Goal: Check status: Check status

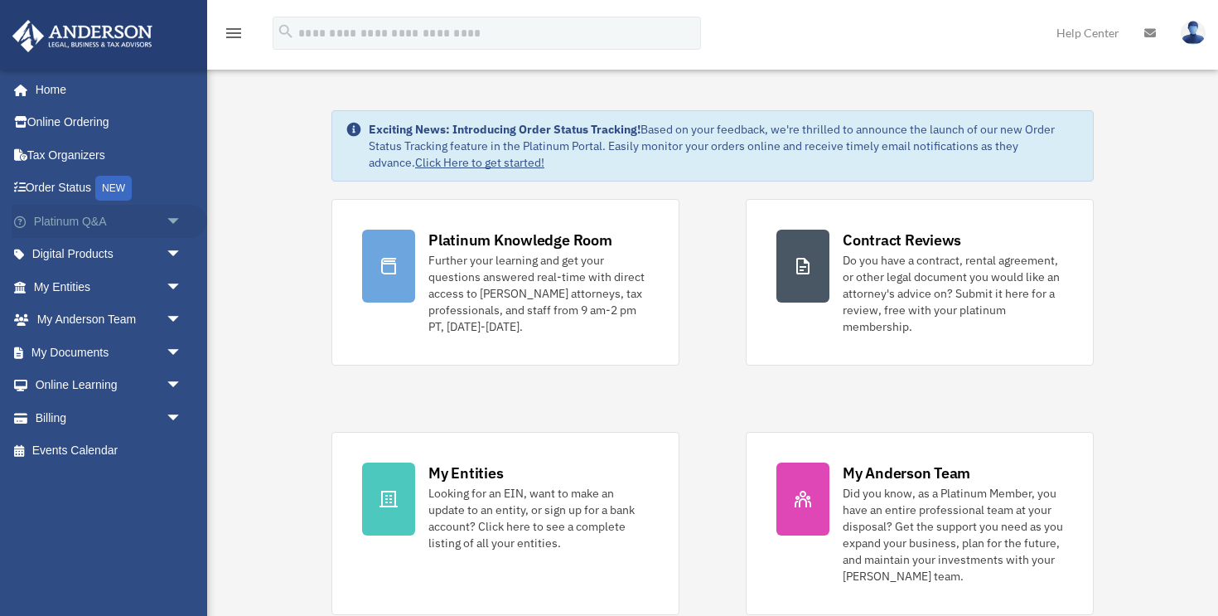
click at [159, 219] on link "Platinum Q&A arrow_drop_down" at bounding box center [110, 221] width 196 height 33
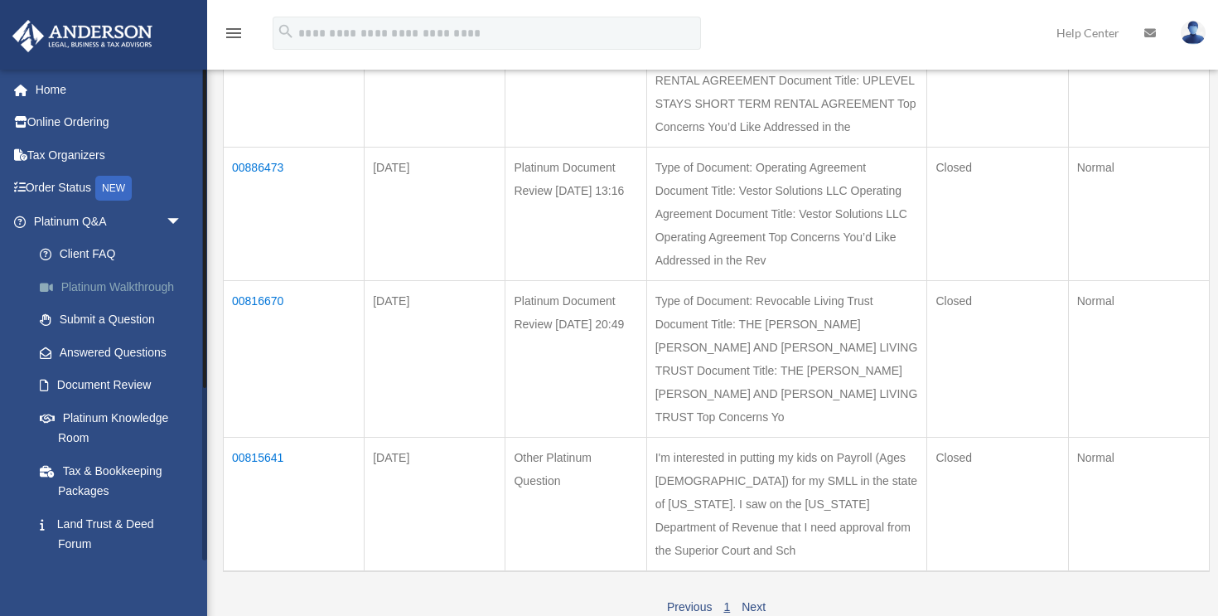
scroll to position [304, 0]
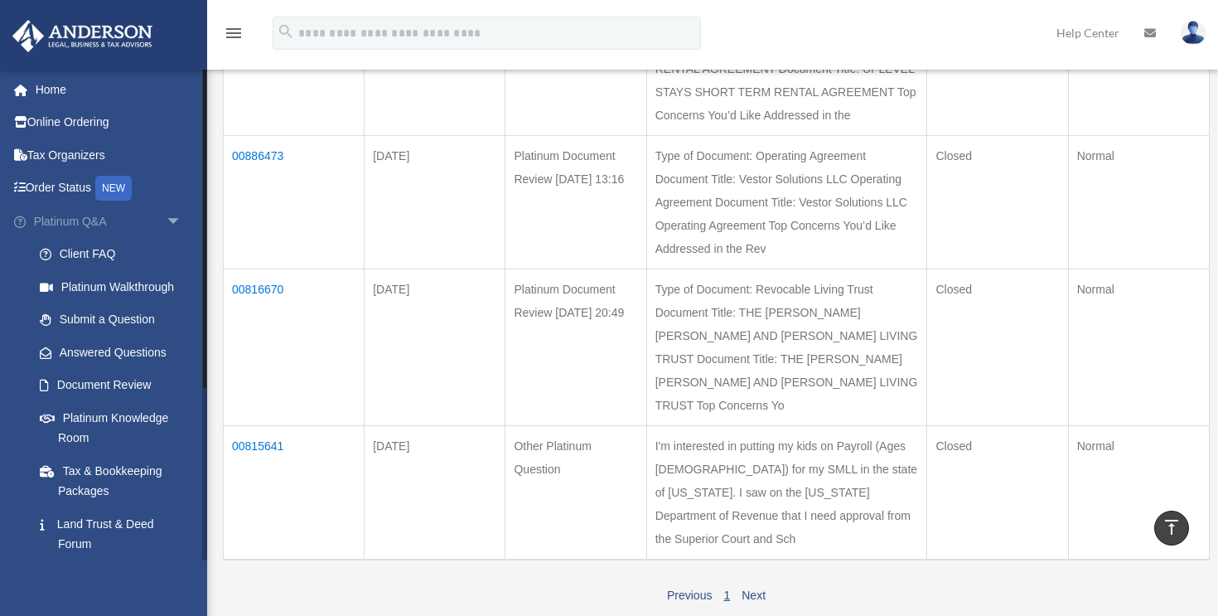
click at [175, 216] on span "arrow_drop_down" at bounding box center [182, 222] width 33 height 34
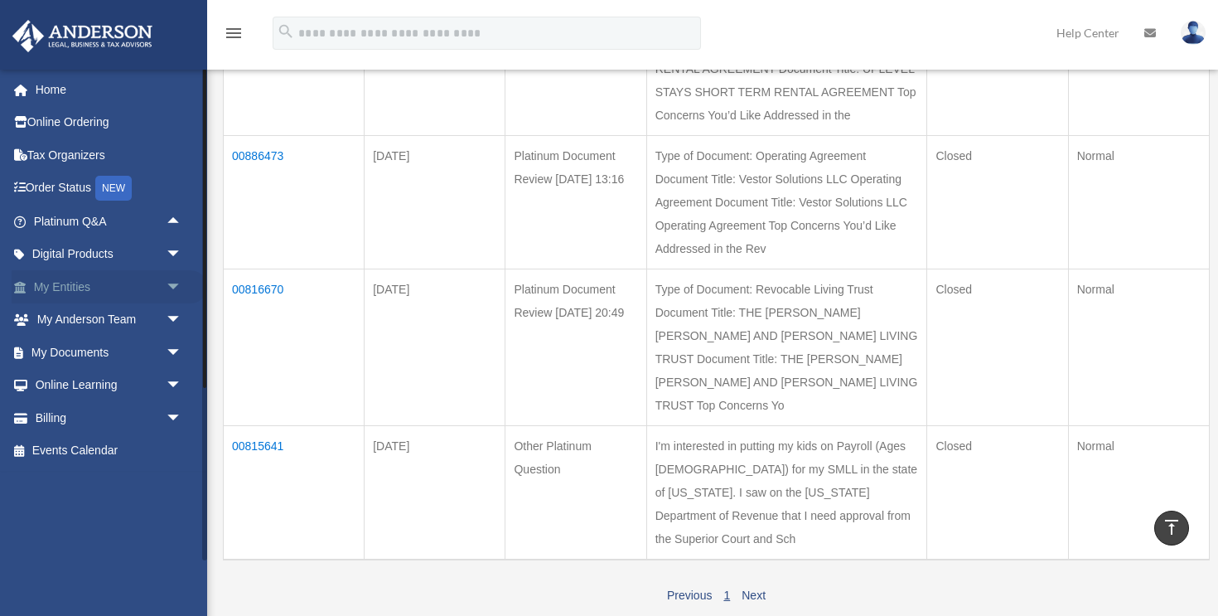
click at [176, 284] on span "arrow_drop_down" at bounding box center [182, 287] width 33 height 34
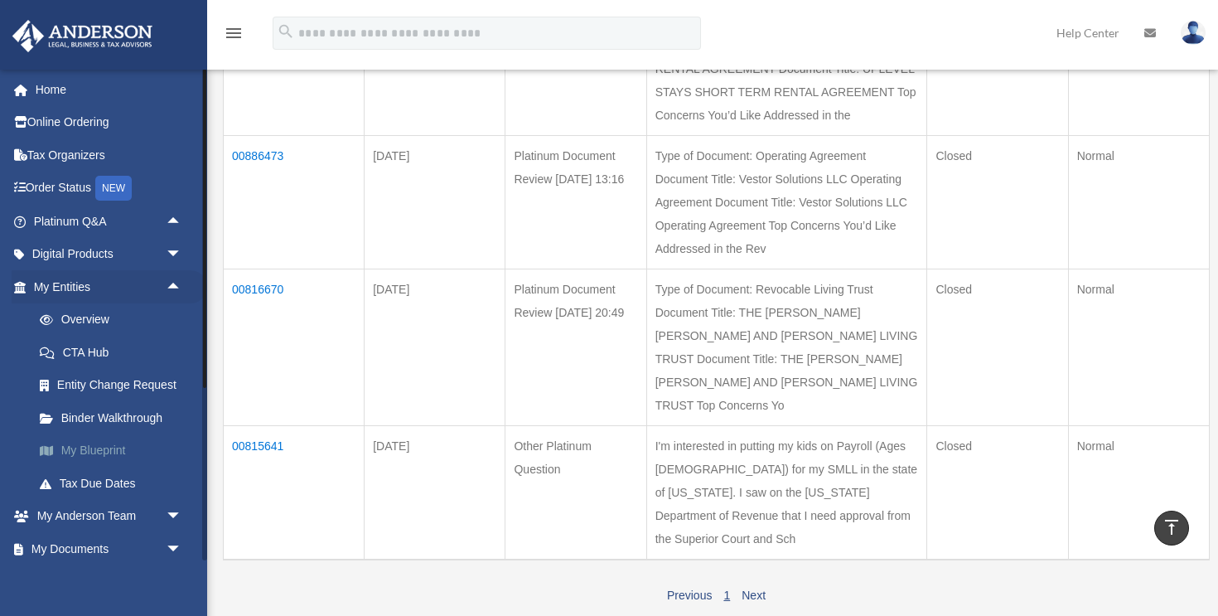
click at [109, 455] on link "My Blueprint" at bounding box center [115, 450] width 184 height 33
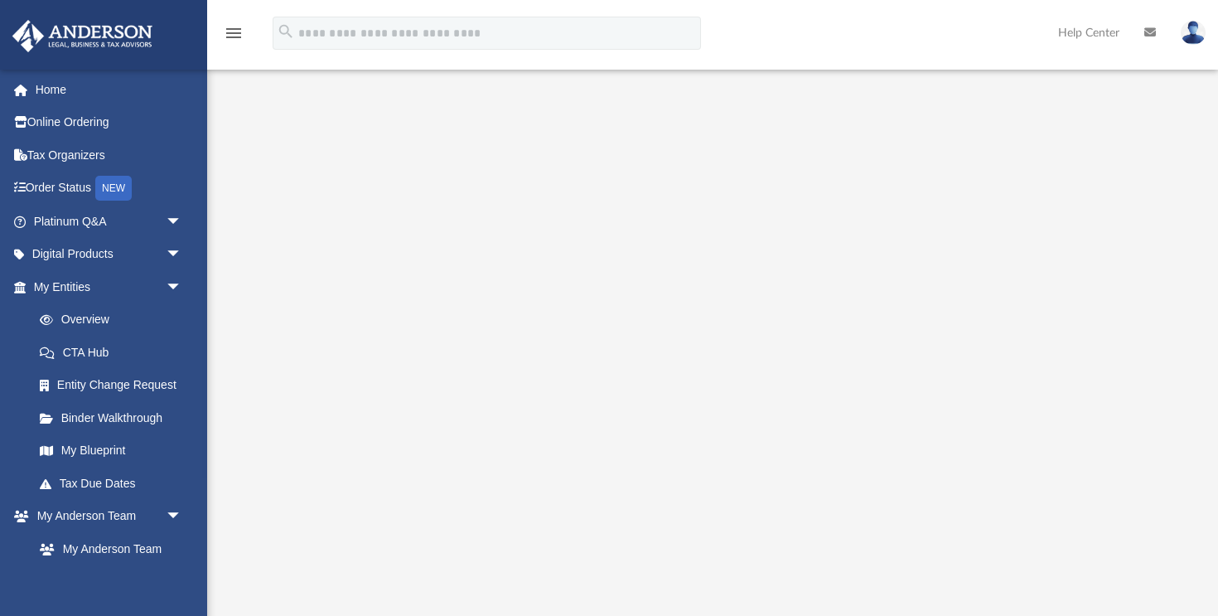
scroll to position [46, 0]
click at [166, 292] on span "arrow_drop_down" at bounding box center [182, 287] width 33 height 34
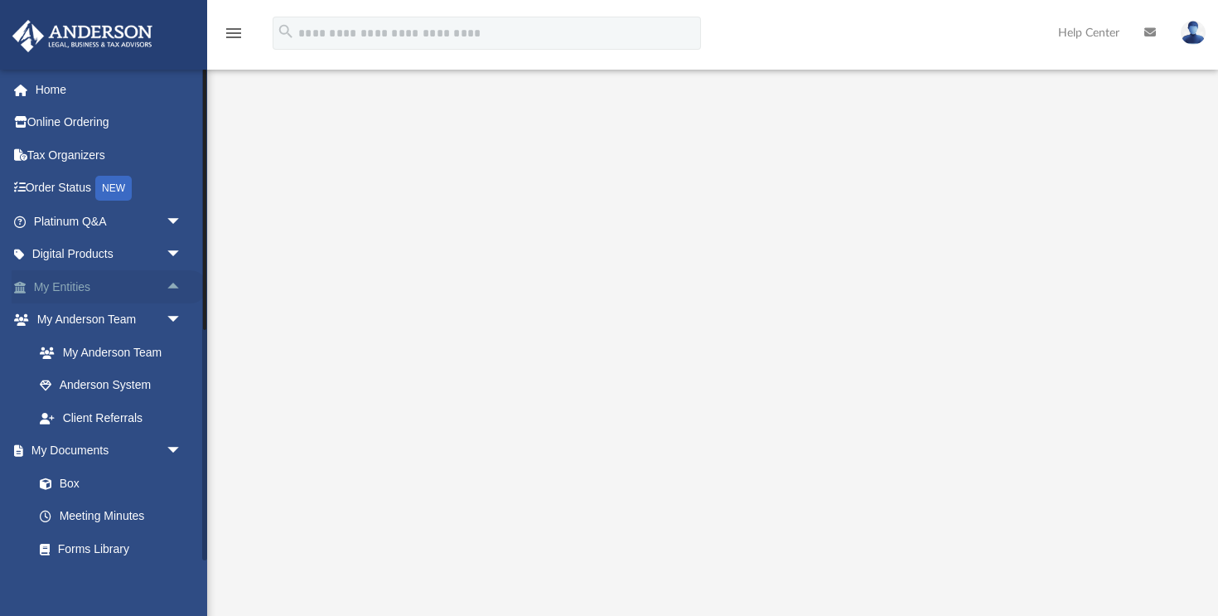
click at [166, 292] on span "arrow_drop_up" at bounding box center [182, 287] width 33 height 34
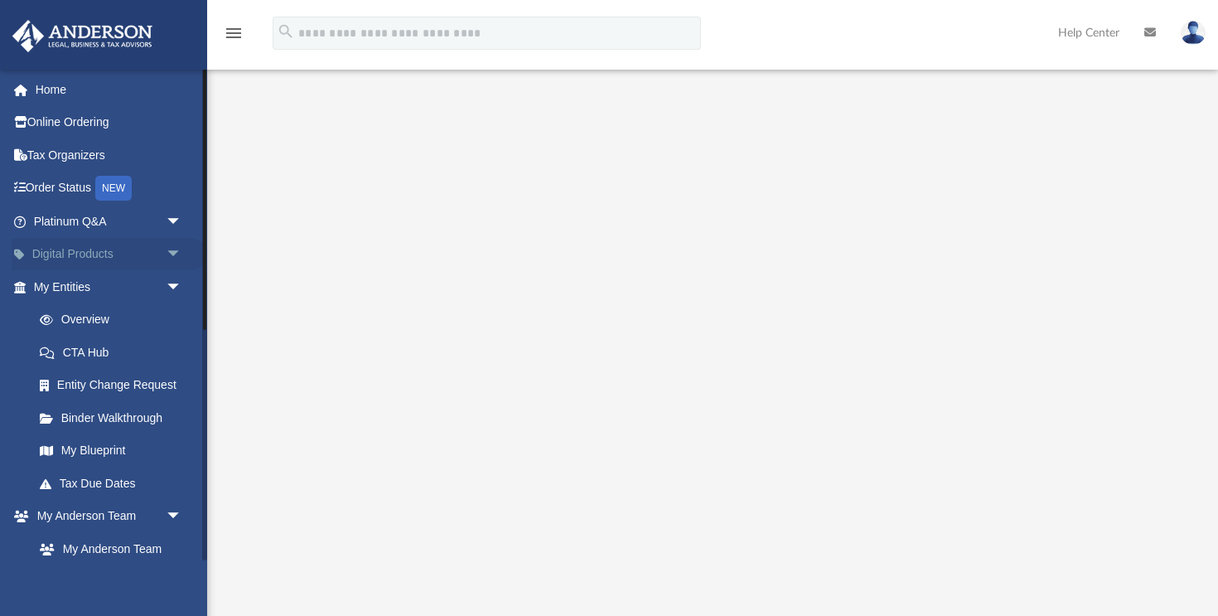
click at [166, 260] on span "arrow_drop_down" at bounding box center [182, 255] width 33 height 34
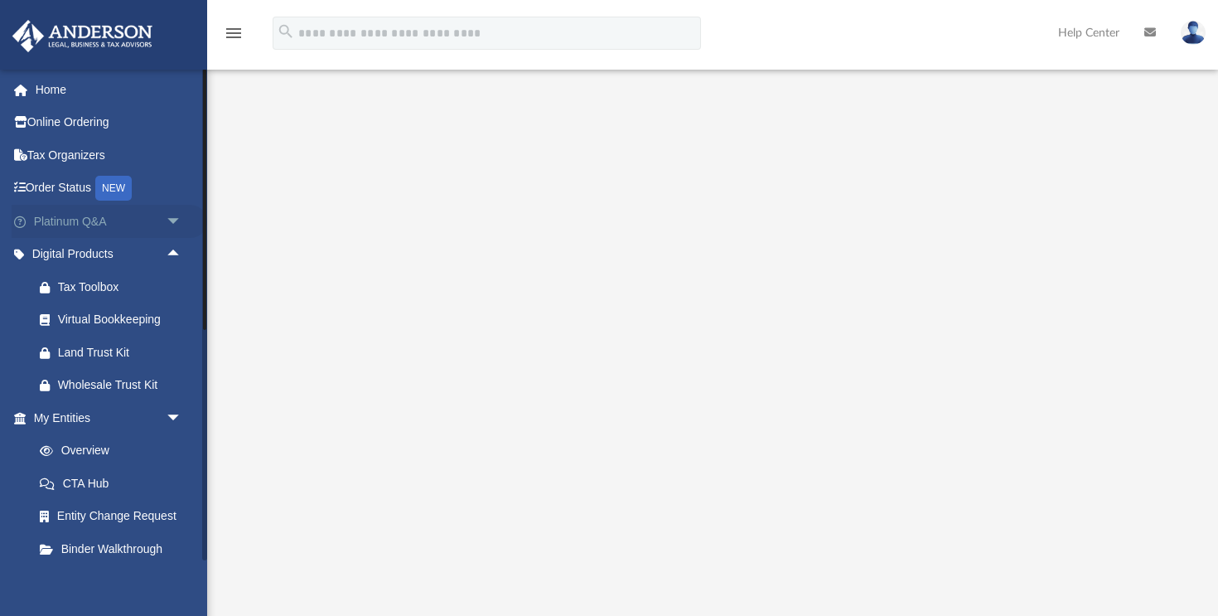
click at [172, 227] on span "arrow_drop_down" at bounding box center [182, 222] width 33 height 34
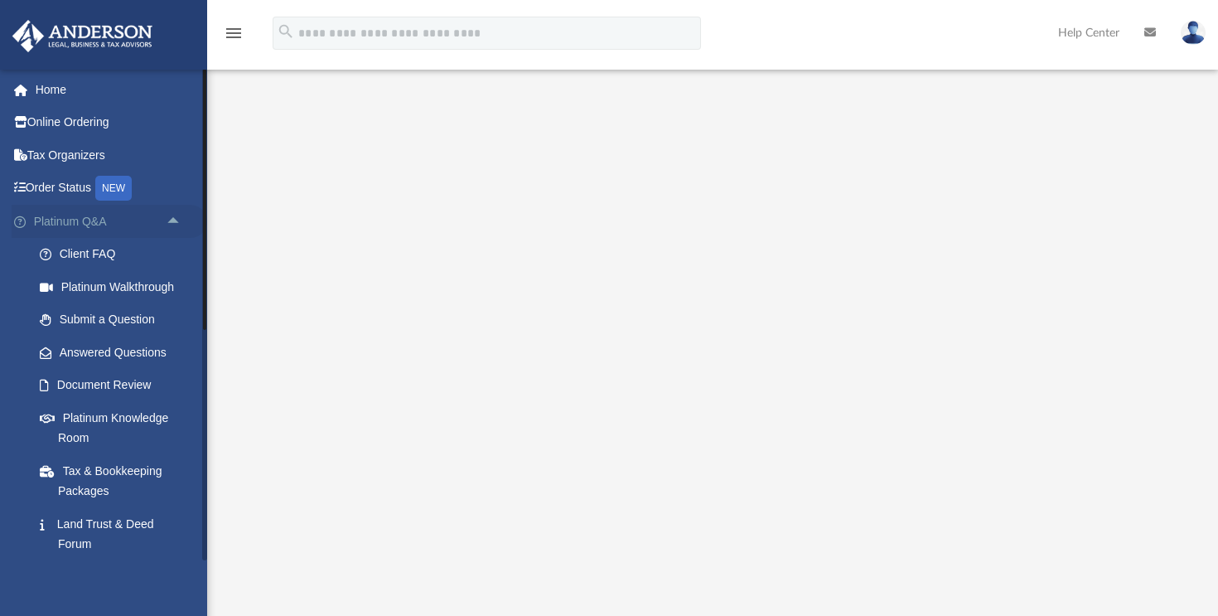
click at [172, 227] on span "arrow_drop_up" at bounding box center [182, 222] width 33 height 34
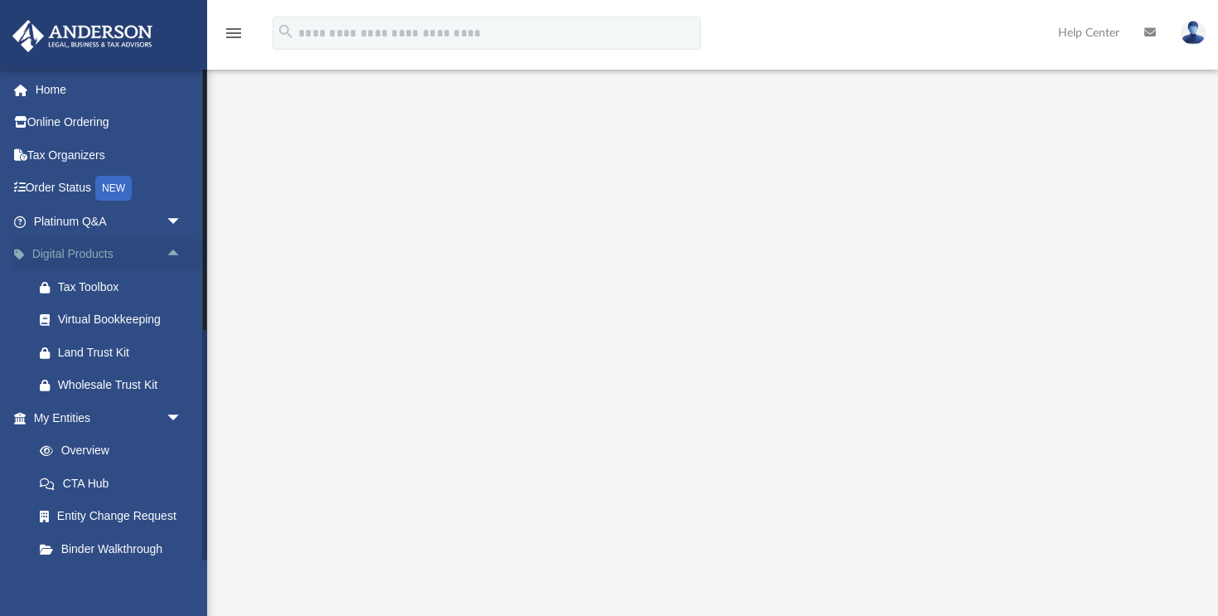
click at [172, 255] on span "arrow_drop_up" at bounding box center [182, 255] width 33 height 34
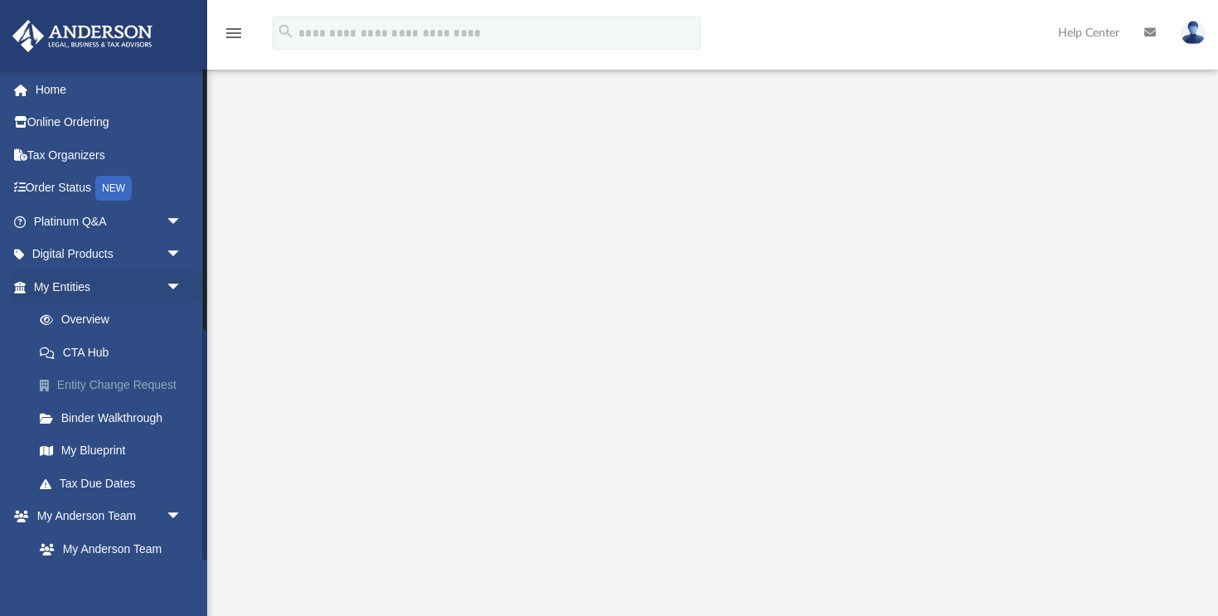
scroll to position [2, 0]
click at [110, 317] on link "Overview" at bounding box center [115, 318] width 184 height 33
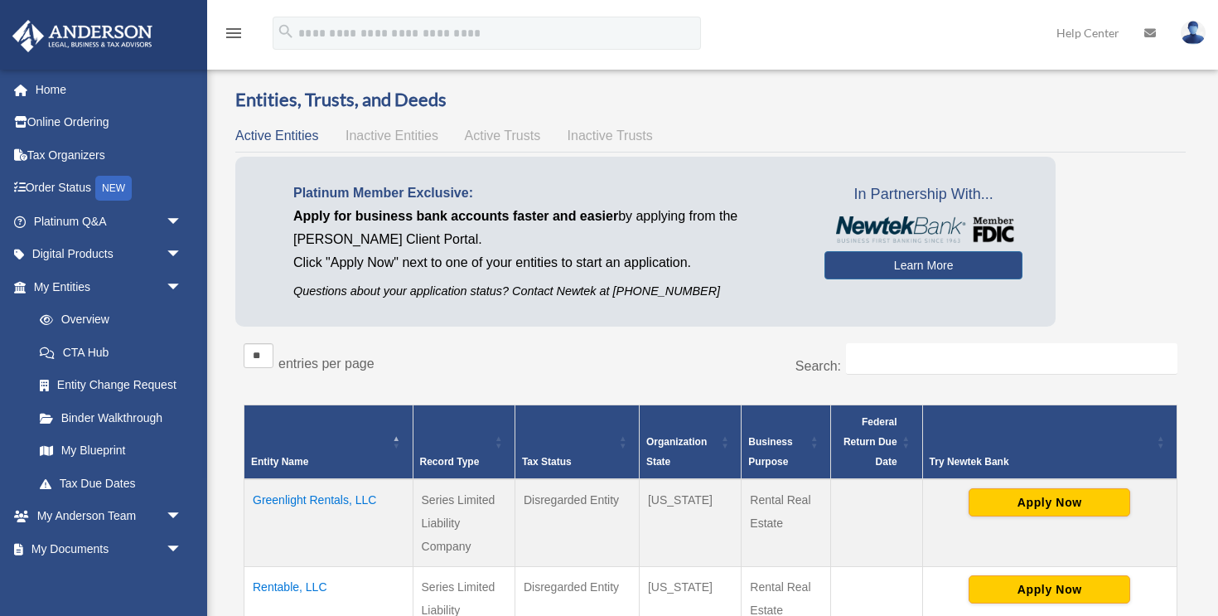
scroll to position [8, 0]
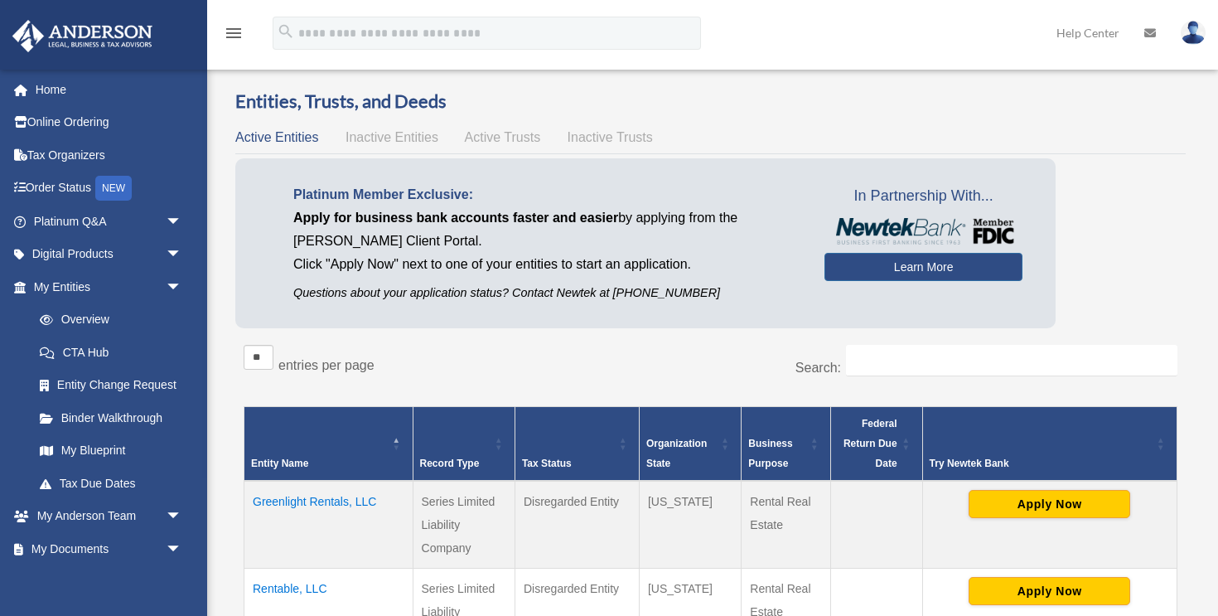
click at [492, 136] on span "Active Trusts" at bounding box center [503, 137] width 76 height 14
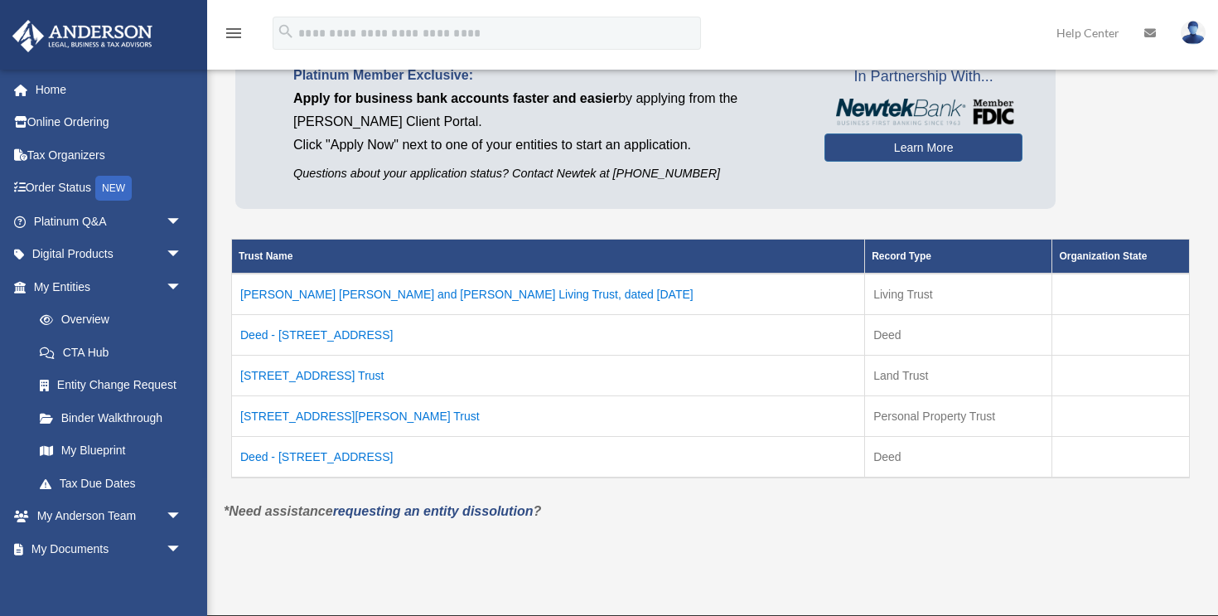
scroll to position [129, 0]
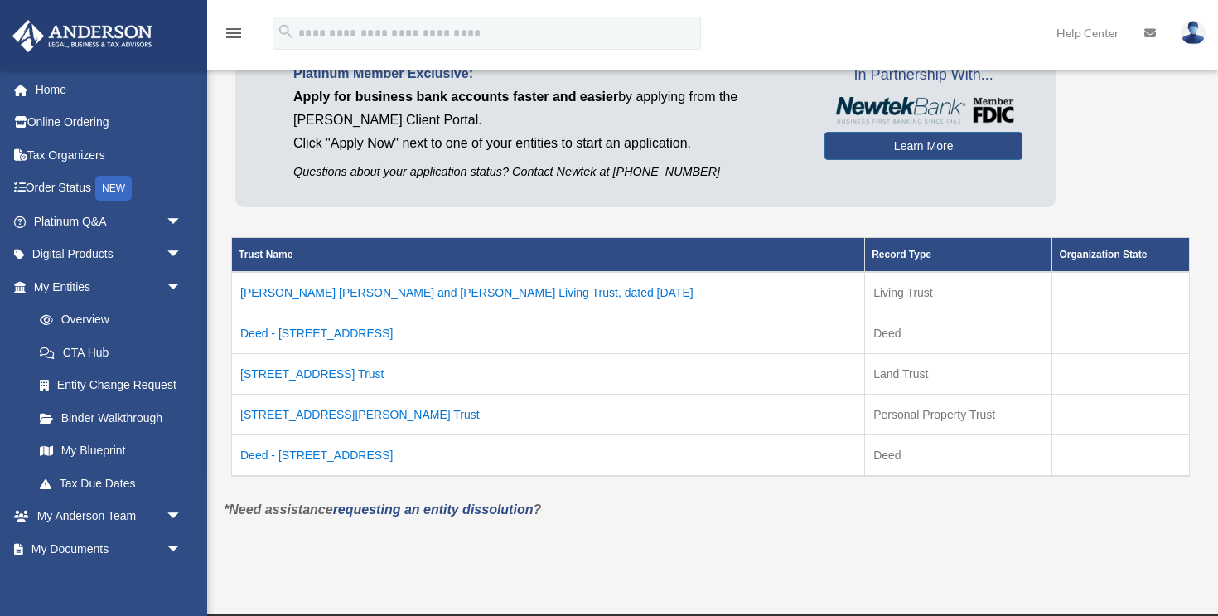
click at [350, 457] on td "Deed - 1035 Avant Avenue" at bounding box center [548, 455] width 633 height 41
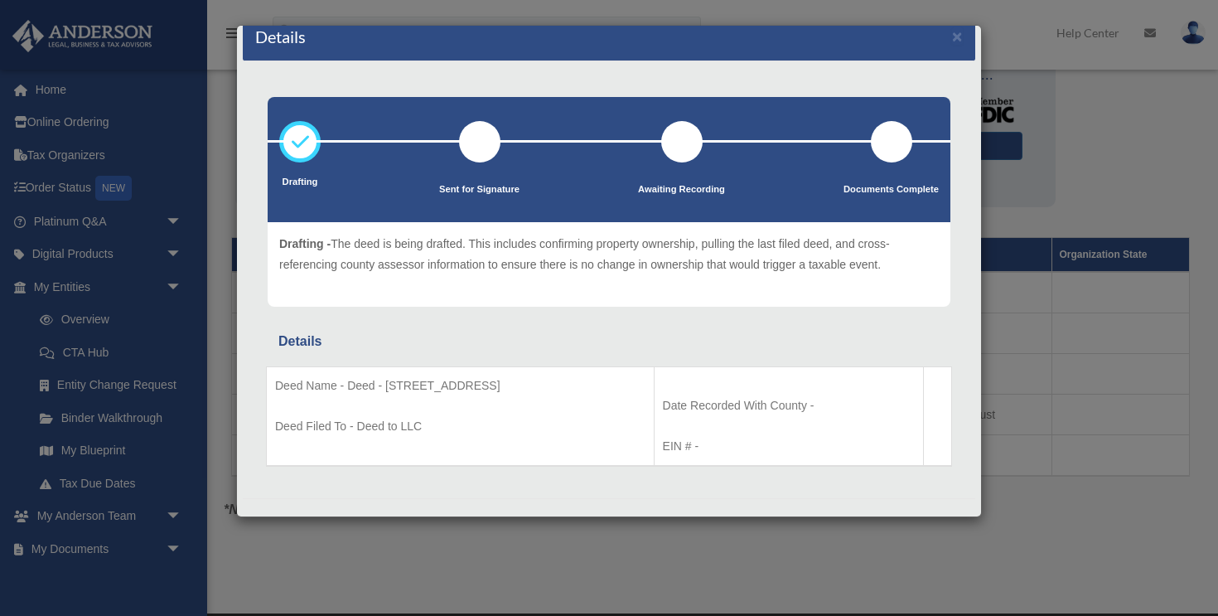
scroll to position [0, 0]
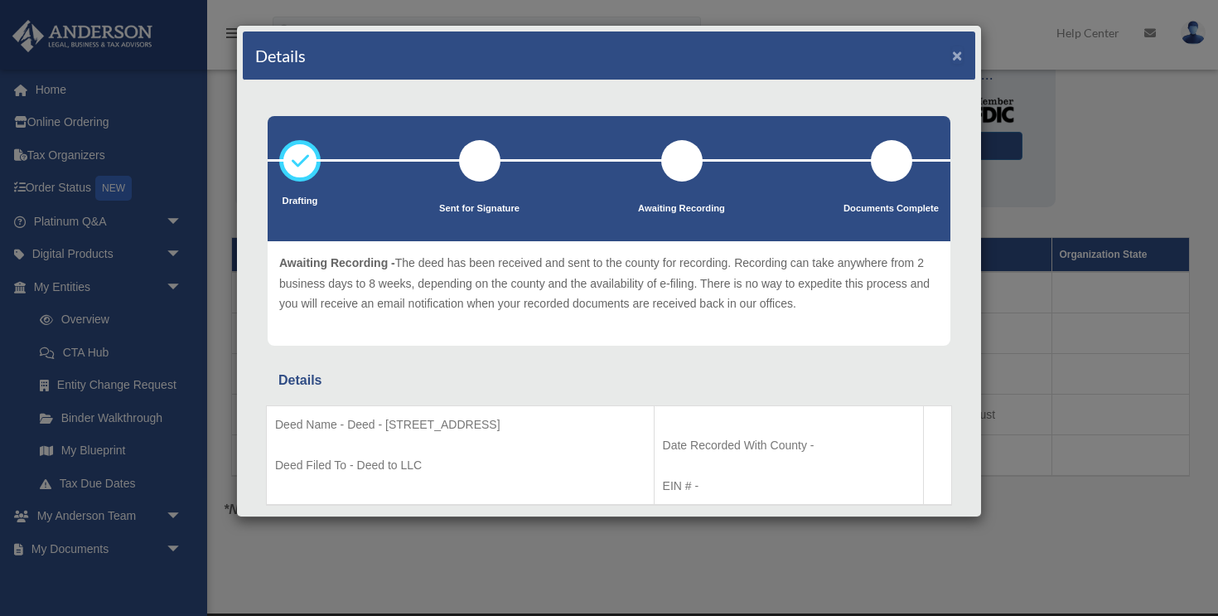
click at [954, 56] on button "×" at bounding box center [957, 54] width 11 height 17
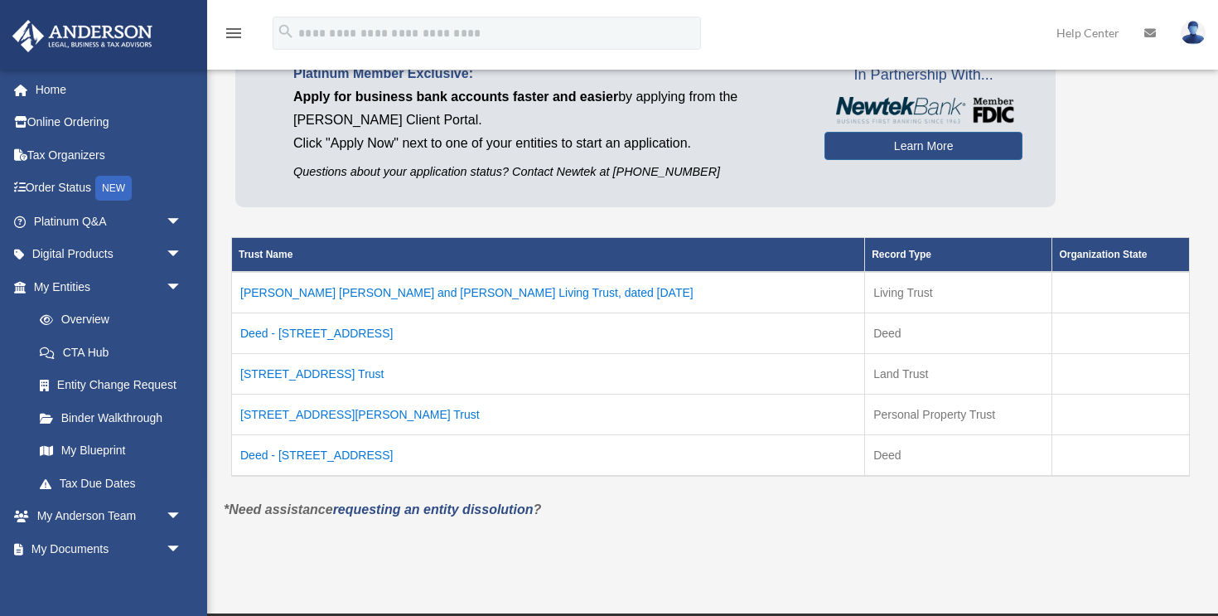
scroll to position [130, 0]
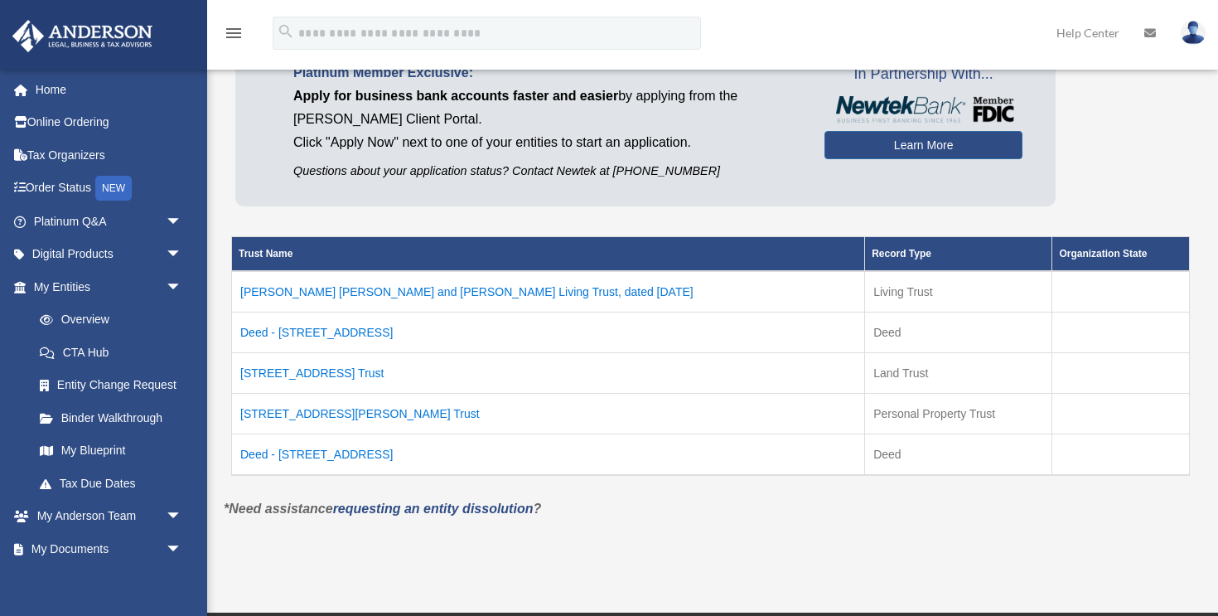
click at [308, 408] on td "28 Faxon St Unit 10 Trust" at bounding box center [548, 414] width 633 height 41
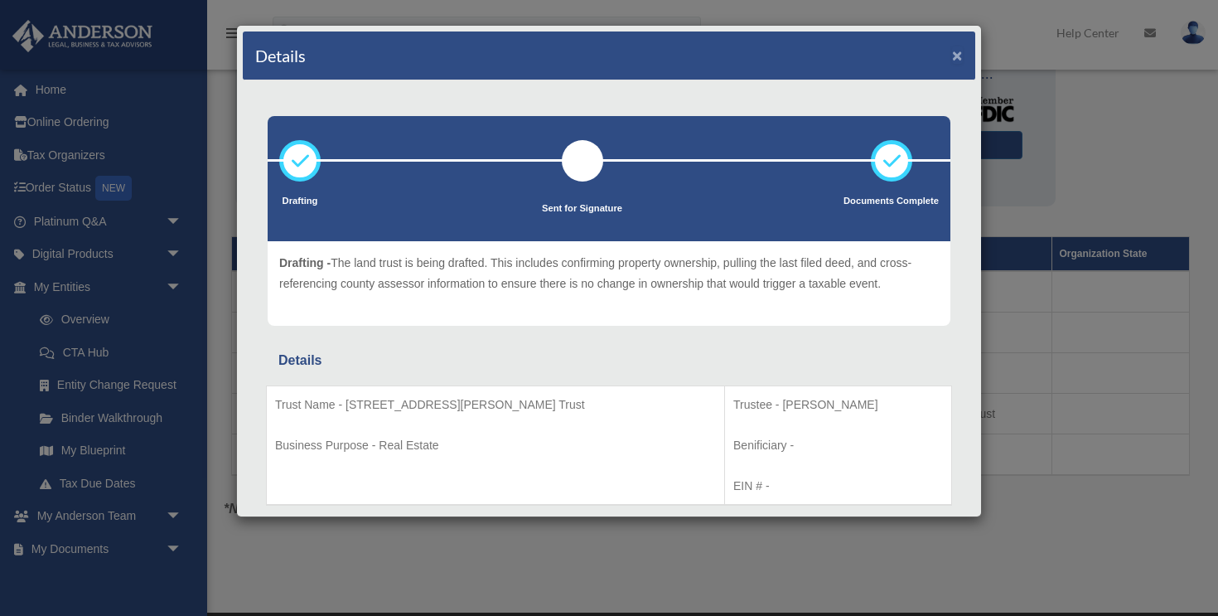
click at [957, 51] on button "×" at bounding box center [957, 54] width 11 height 17
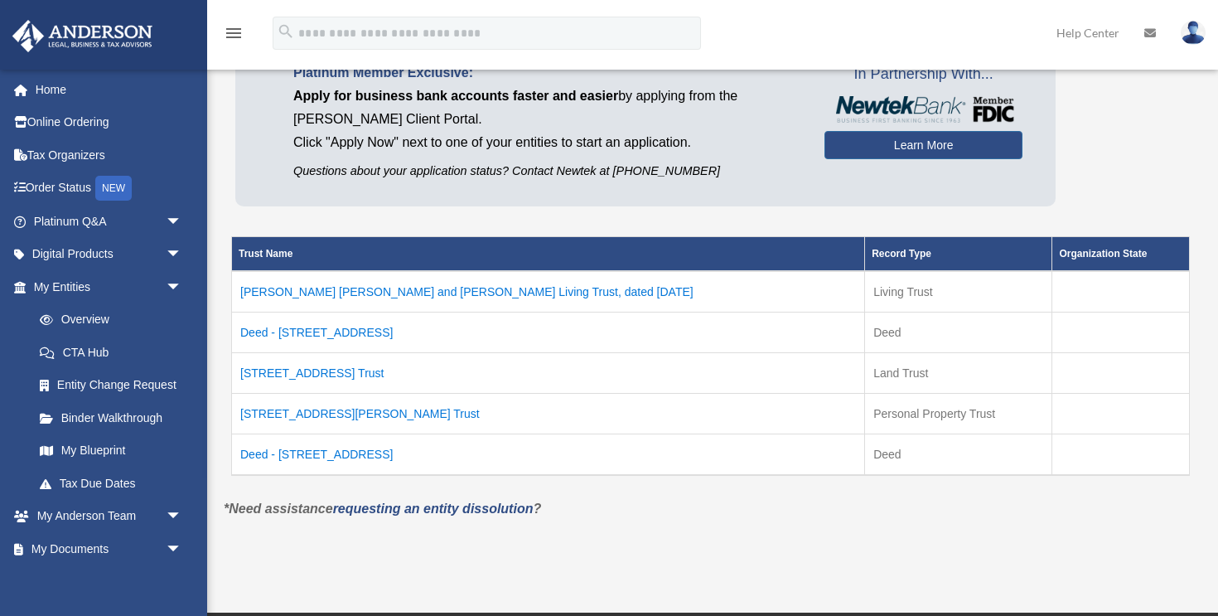
click at [279, 454] on td "Deed - 1035 Avant Avenue" at bounding box center [548, 454] width 633 height 41
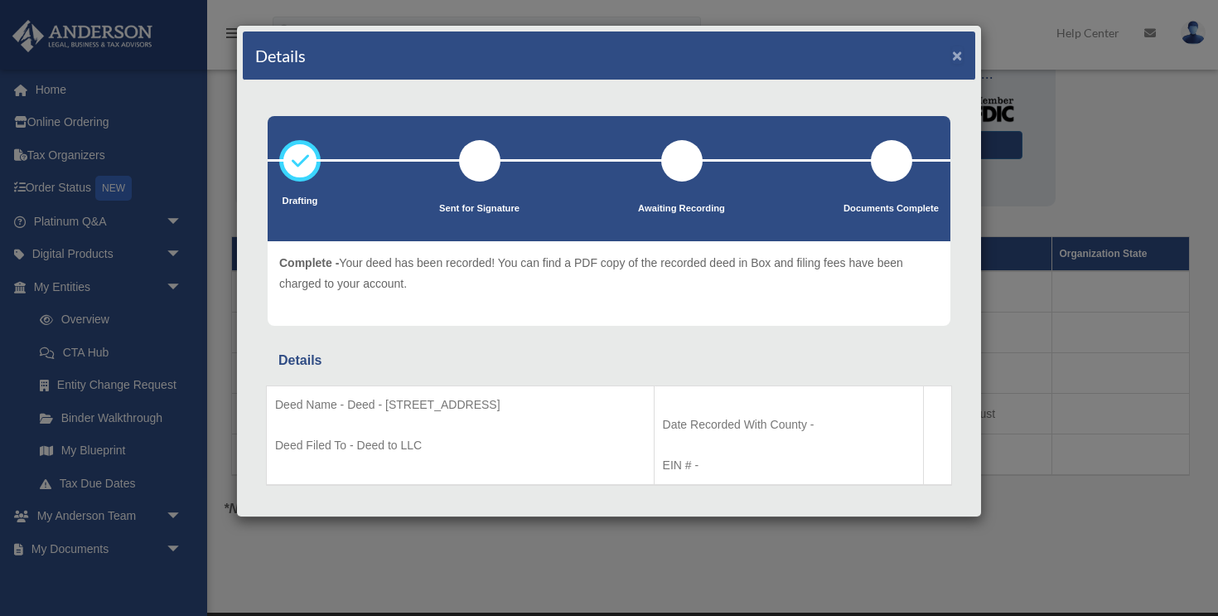
click at [959, 52] on button "×" at bounding box center [957, 54] width 11 height 17
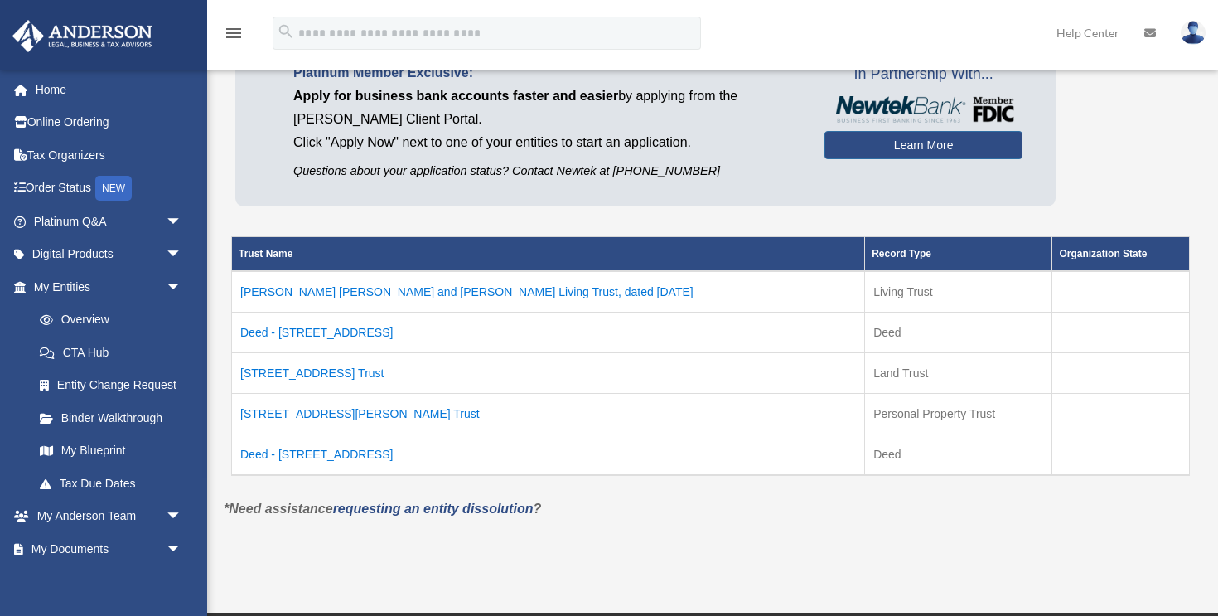
click at [320, 375] on td "6511 44th Ave Trust" at bounding box center [548, 373] width 633 height 41
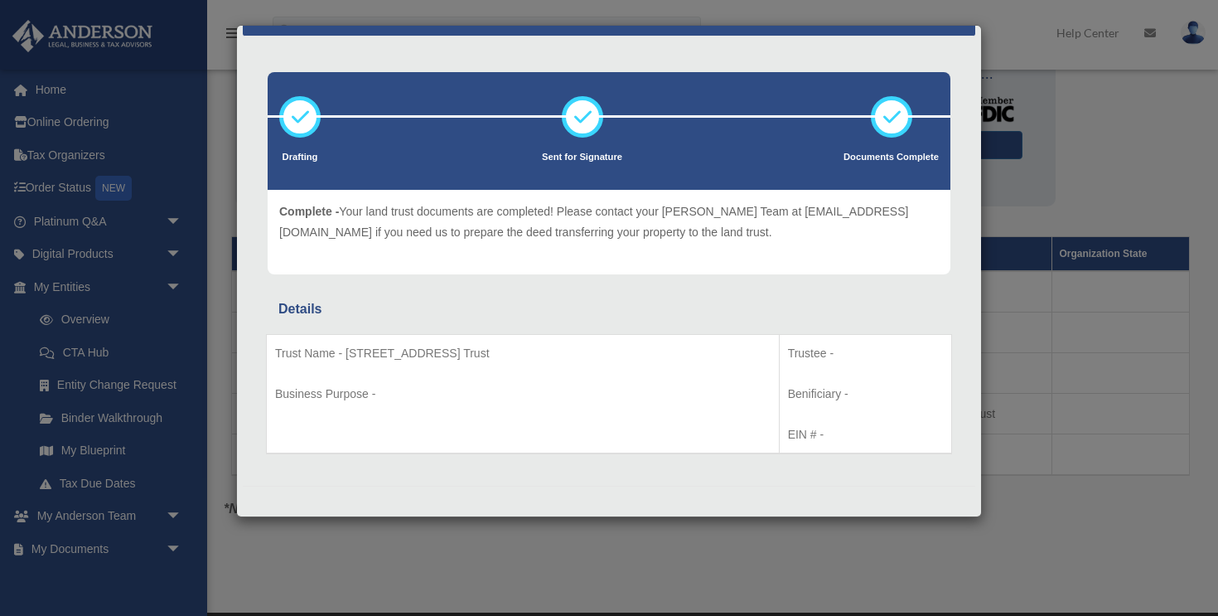
scroll to position [0, 0]
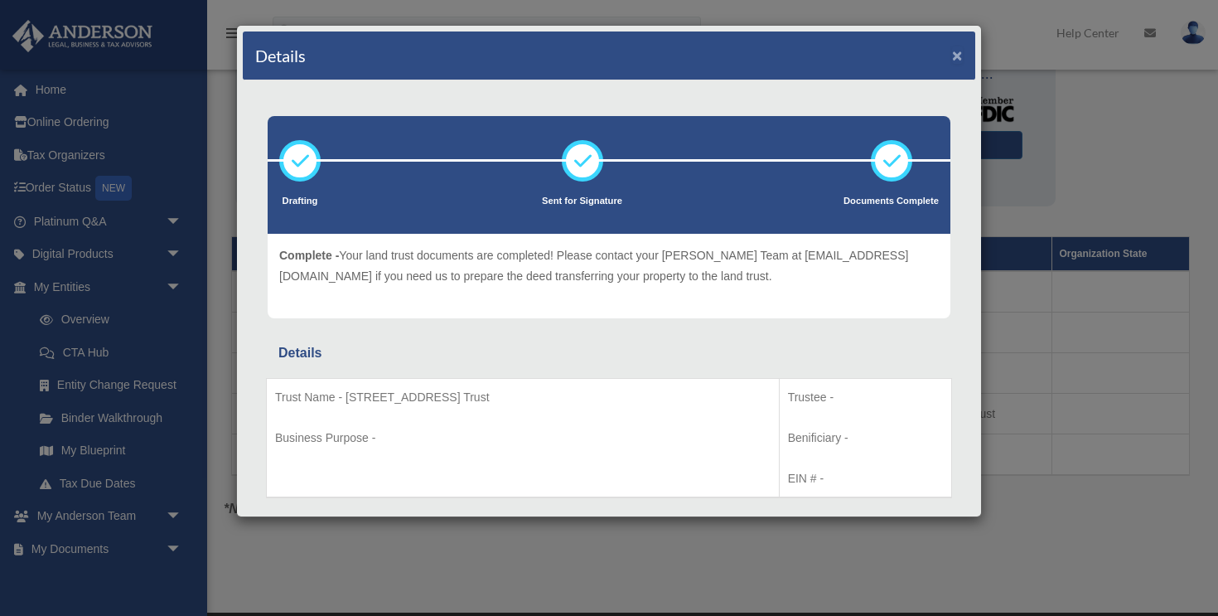
click at [955, 60] on button "×" at bounding box center [957, 54] width 11 height 17
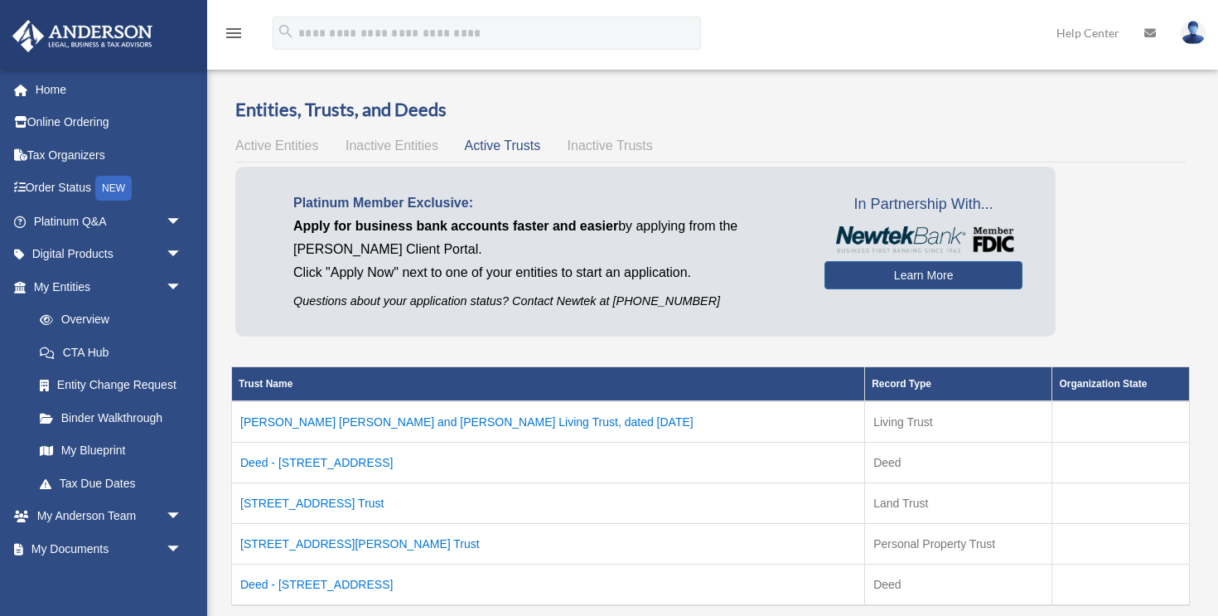
click at [275, 145] on span "Active Entities" at bounding box center [276, 145] width 83 height 14
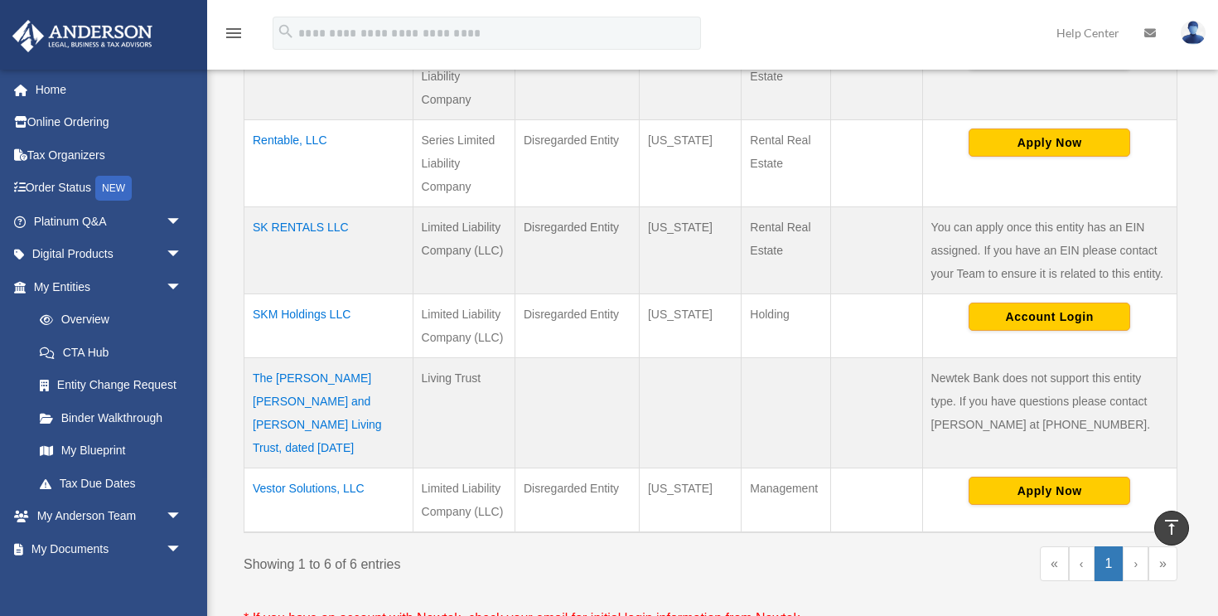
scroll to position [458, 0]
